Goal: Task Accomplishment & Management: Manage account settings

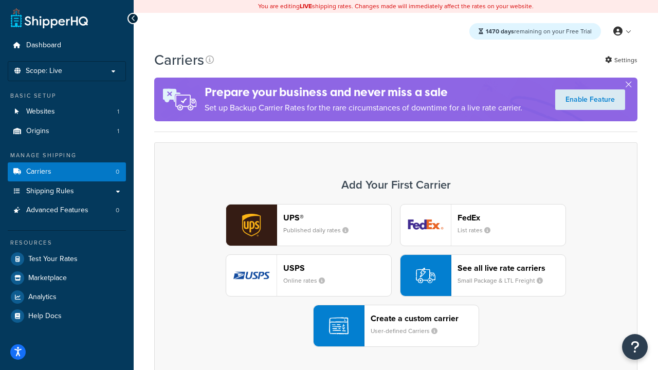
click at [396, 276] on div "UPS® Published daily rates FedEx List rates USPS Online rates See all live rate…" at bounding box center [396, 275] width 462 height 143
click at [511, 217] on header "FedEx" at bounding box center [511, 218] width 108 height 10
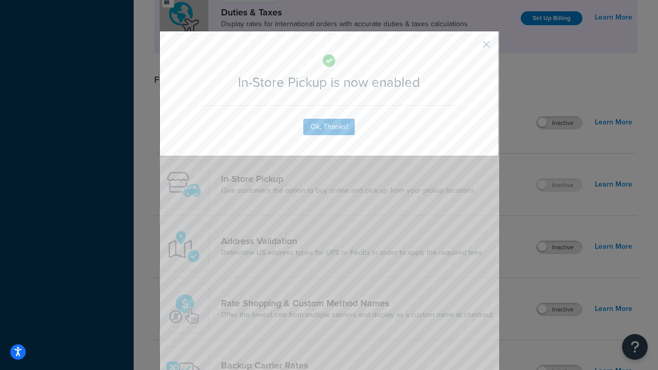
click at [471, 48] on button "button" at bounding box center [471, 48] width 3 height 3
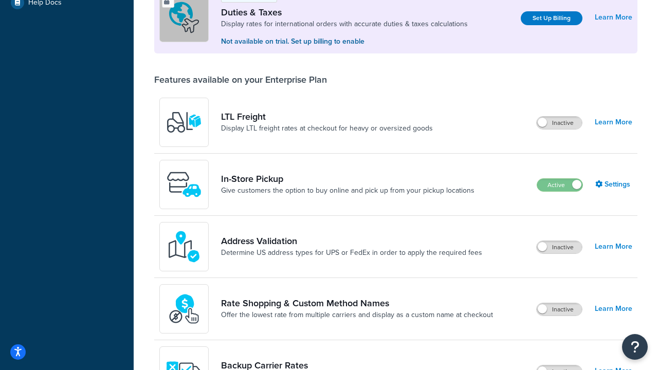
scroll to position [314, 0]
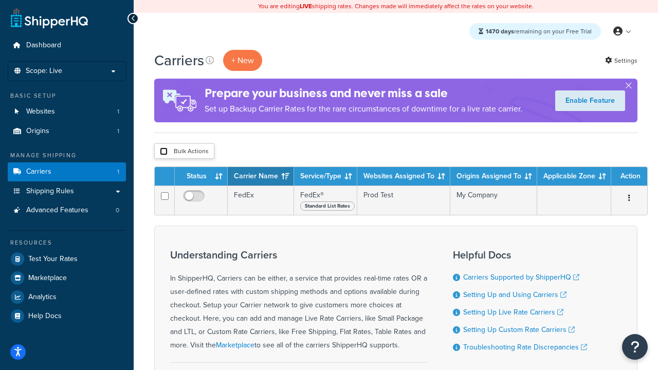
click at [163, 152] on input "checkbox" at bounding box center [164, 152] width 8 height 8
checkbox input "true"
click at [0, 0] on button "Delete" at bounding box center [0, 0] width 0 height 0
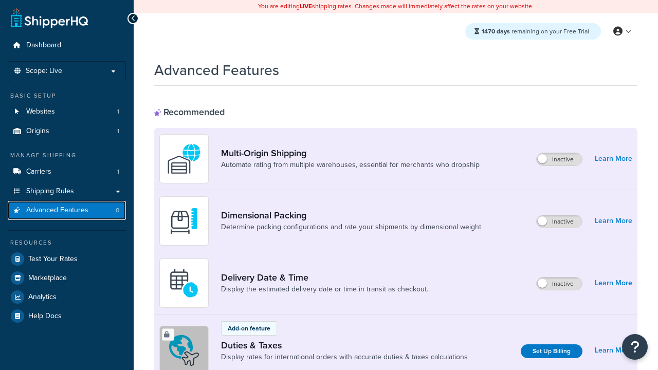
click at [67, 210] on span "Advanced Features" at bounding box center [57, 210] width 62 height 9
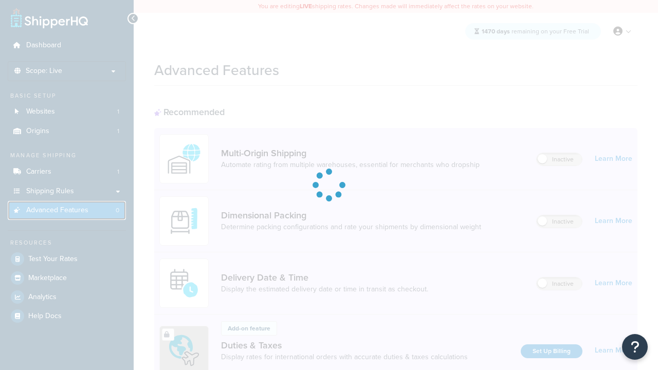
scroll to position [457, 0]
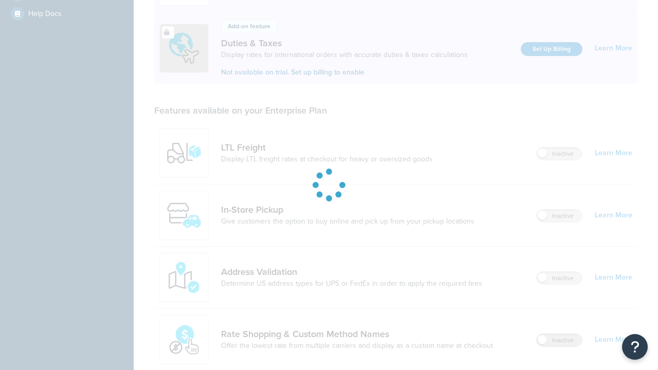
click at [559, 334] on label "Inactive" at bounding box center [559, 340] width 45 height 12
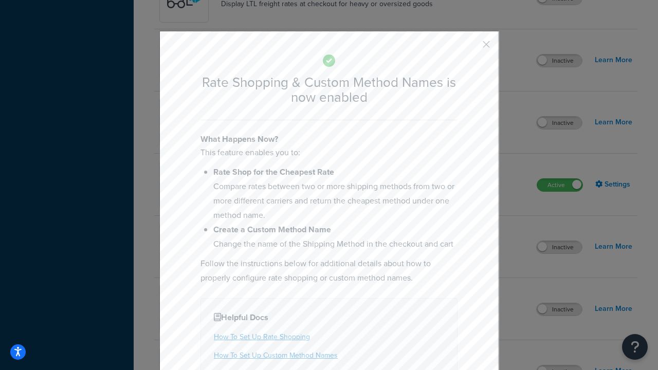
click at [471, 48] on button "button" at bounding box center [471, 48] width 3 height 3
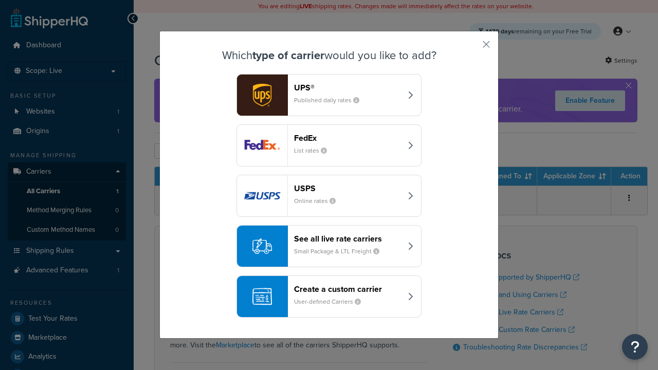
click at [329, 246] on div "See all live rate carriers Small Package & LTL Freight" at bounding box center [347, 246] width 107 height 25
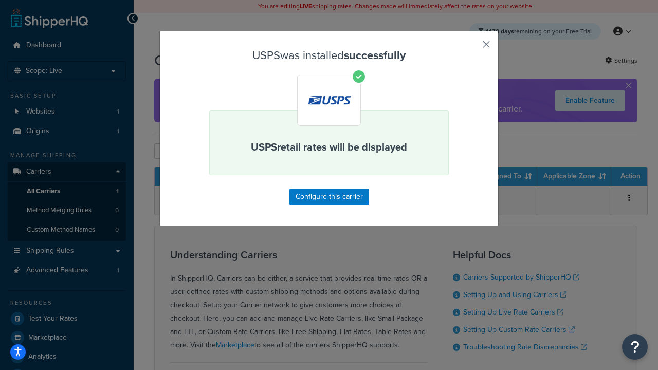
click at [471, 48] on button "button" at bounding box center [471, 48] width 3 height 3
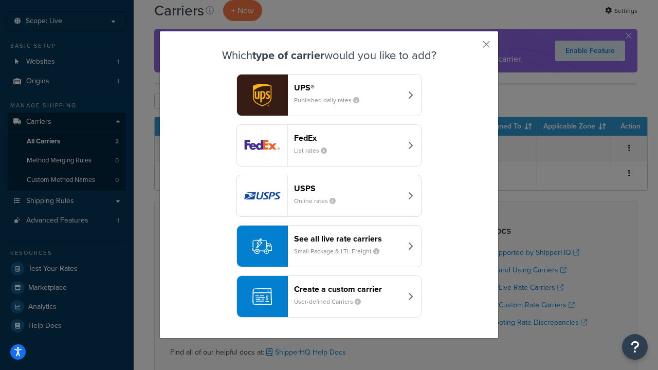
click at [329, 246] on div "See all live rate carriers Small Package & LTL Freight" at bounding box center [347, 246] width 107 height 25
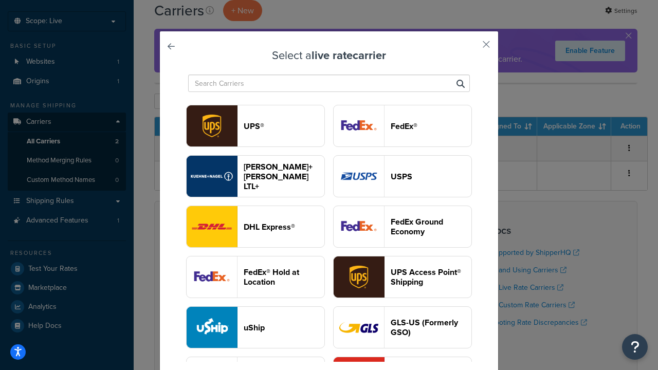
click at [402, 126] on header "FedEx®" at bounding box center [431, 126] width 81 height 10
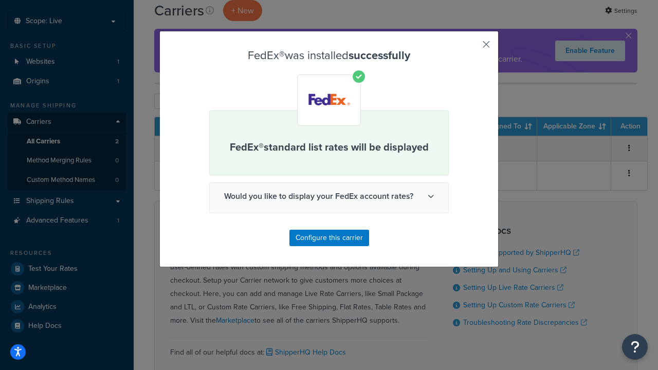
click at [471, 48] on button "button" at bounding box center [471, 48] width 3 height 3
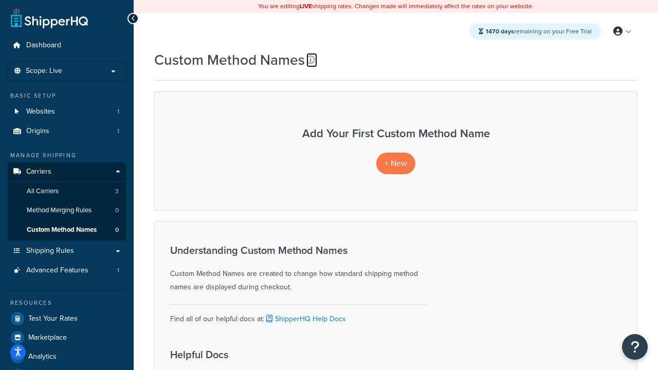
click at [310, 60] on icon at bounding box center [310, 60] width 8 height 8
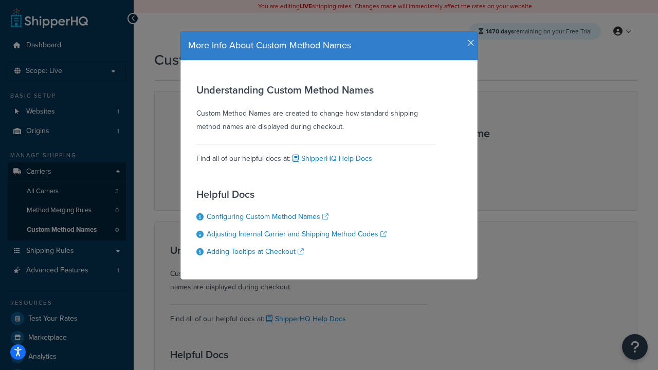
click at [468, 39] on icon "button" at bounding box center [470, 43] width 7 height 9
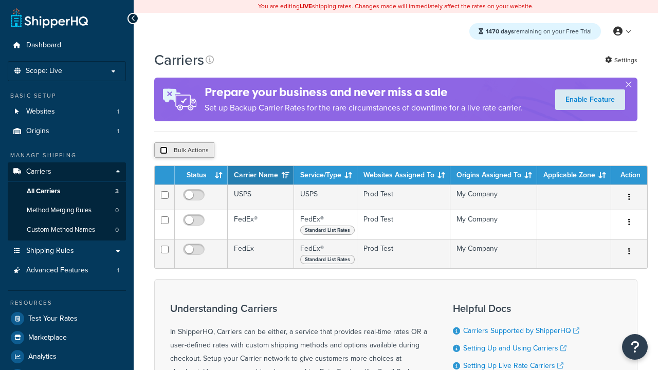
click at [163, 151] on input "checkbox" at bounding box center [164, 150] width 8 height 8
checkbox input "true"
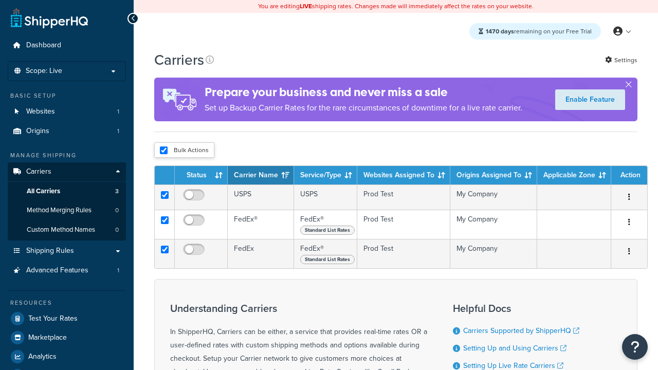
click at [0, 0] on button "Delete" at bounding box center [0, 0] width 0 height 0
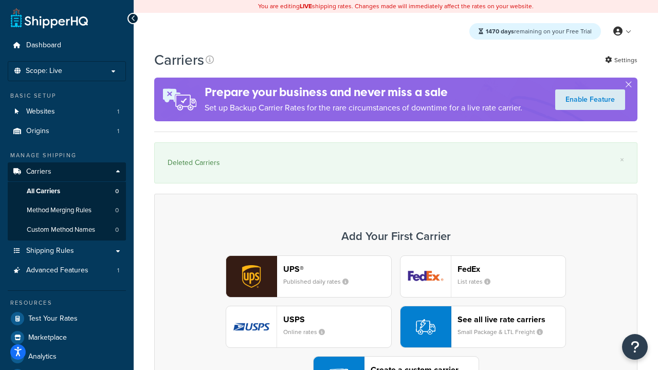
click at [396, 299] on div "UPS® Published daily rates FedEx List rates USPS Online rates See all live rate…" at bounding box center [396, 326] width 462 height 143
click at [396, 365] on div "Create a custom carrier User-defined Carriers" at bounding box center [425, 377] width 108 height 25
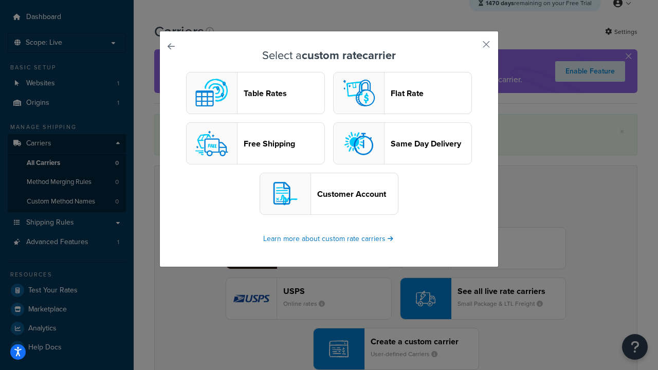
click at [402, 93] on header "Flat Rate" at bounding box center [431, 93] width 81 height 10
